Goal: Task Accomplishment & Management: Complete application form

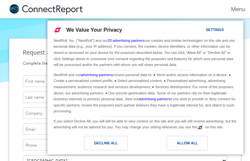
type input "[EMAIL_ADDRESS][DOMAIN_NAME]"
type input "bhKurtyt"
type input "pJDSGVrrOF"
type input "LJBuWKjAwyq"
type input "jGzQElOqoEby"
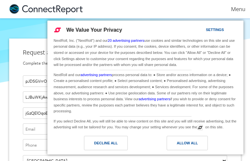
type input "[EMAIL_ADDRESS][DOMAIN_NAME]"
type input "8683060319"
